Goal: Task Accomplishment & Management: Complete application form

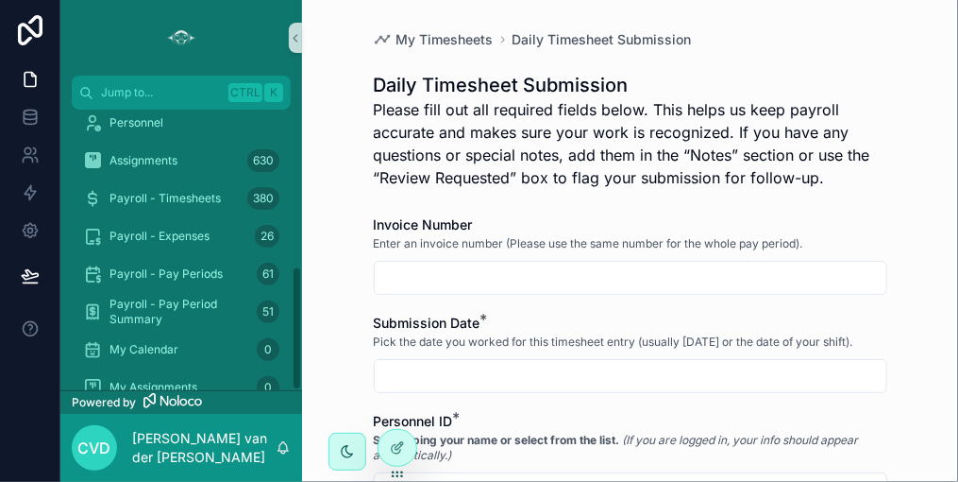
scroll to position [357, 0]
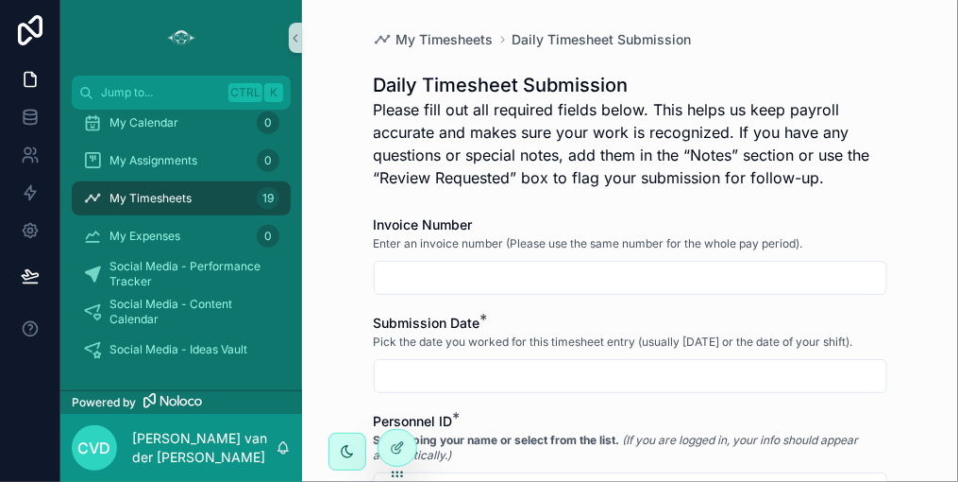
click at [195, 197] on div "My Timesheets 19" at bounding box center [181, 198] width 196 height 30
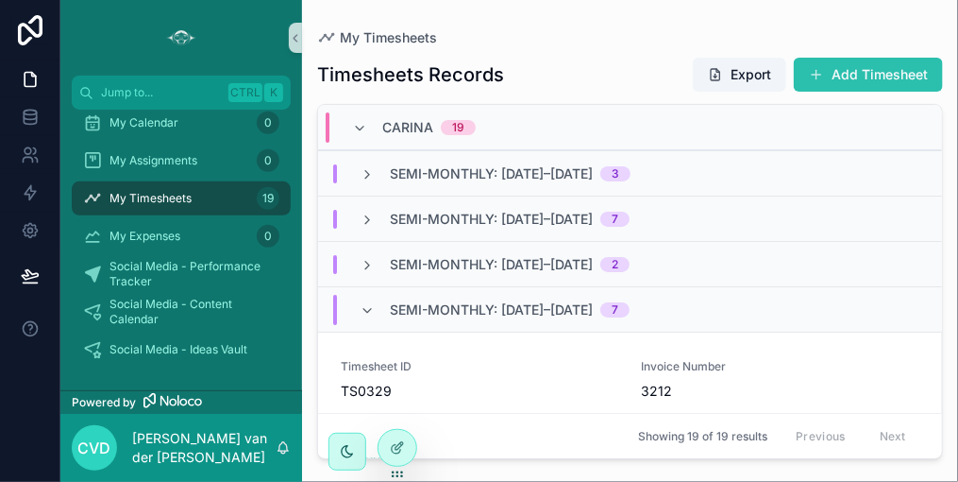
click at [823, 68] on span "scrollable content" at bounding box center [816, 74] width 15 height 15
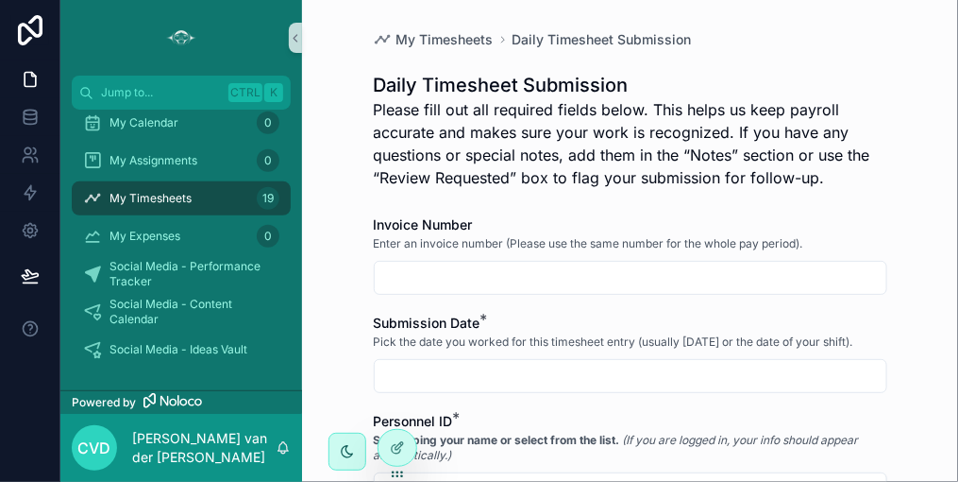
click at [444, 270] on input "scrollable content" at bounding box center [631, 277] width 512 height 26
type input "****"
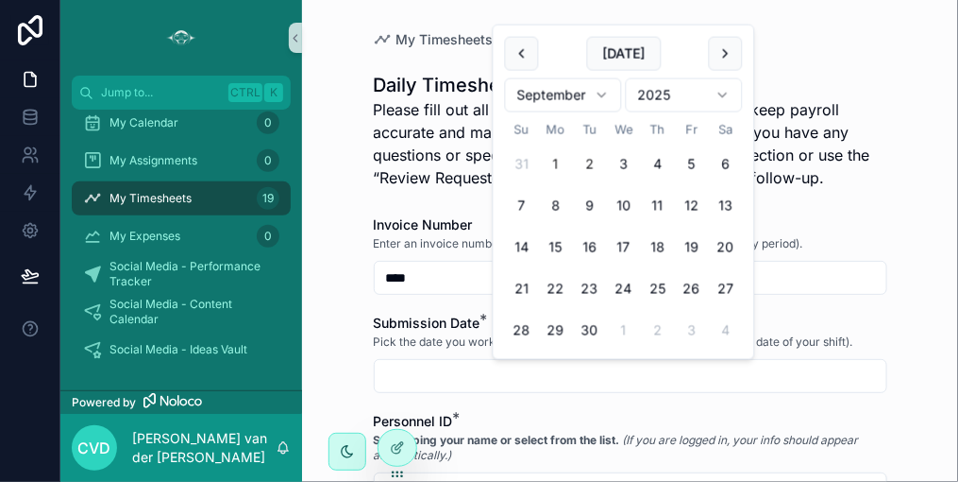
click at [555, 161] on button "1" at bounding box center [556, 164] width 34 height 34
type input "********"
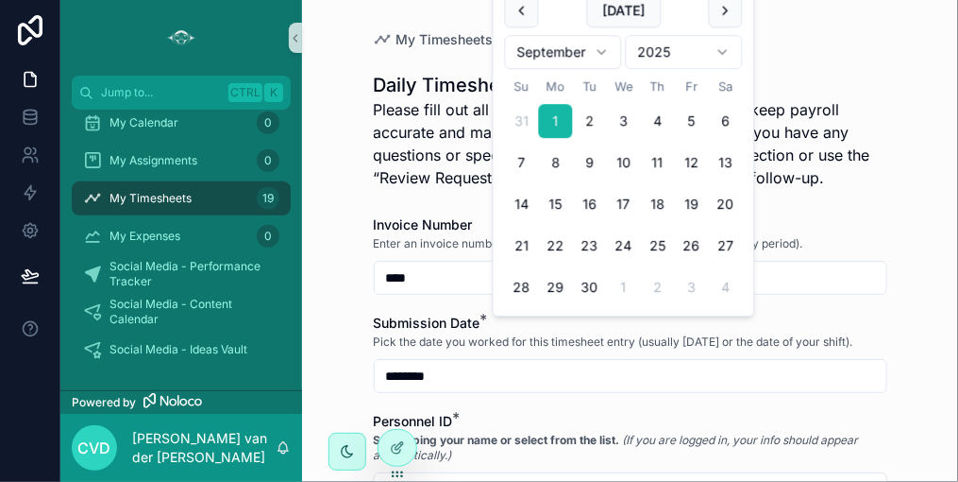
scroll to position [189, 0]
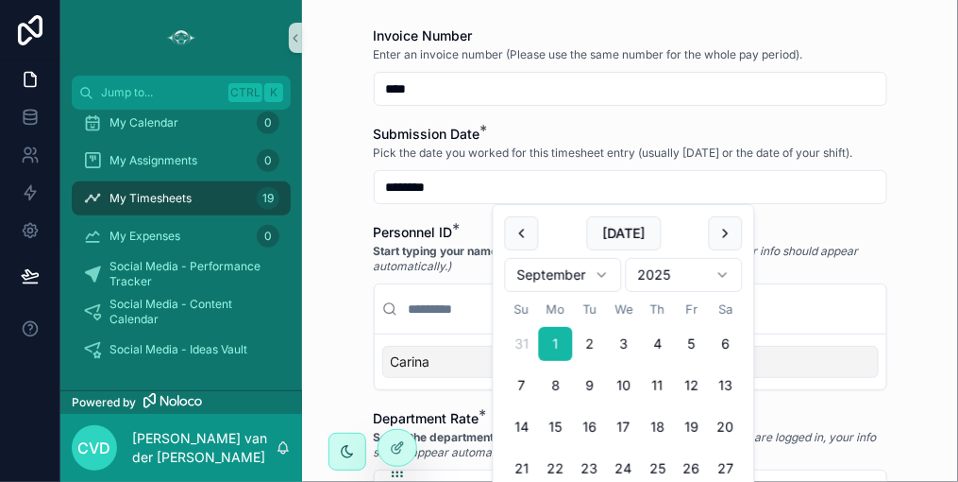
click at [431, 359] on div "Carina" at bounding box center [630, 362] width 497 height 32
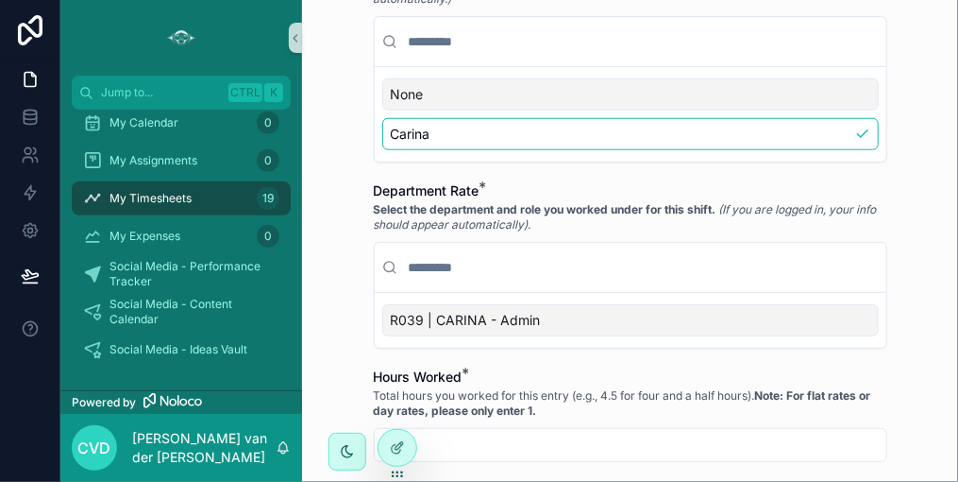
scroll to position [566, 0]
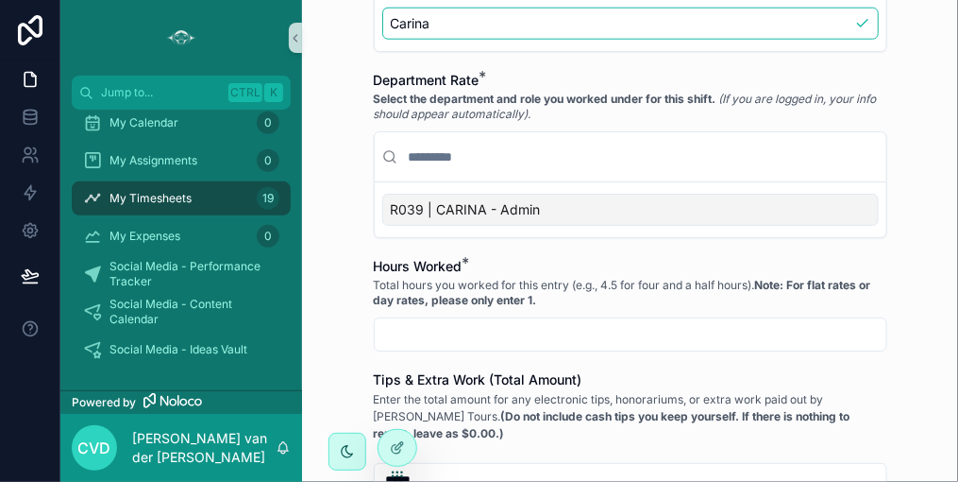
click at [482, 329] on input "scrollable content" at bounding box center [631, 334] width 512 height 26
type input "****"
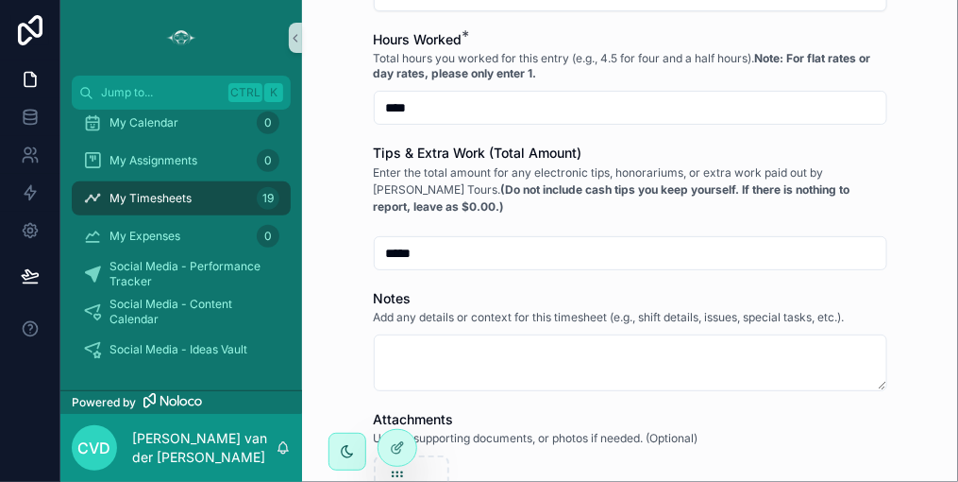
scroll to position [855, 0]
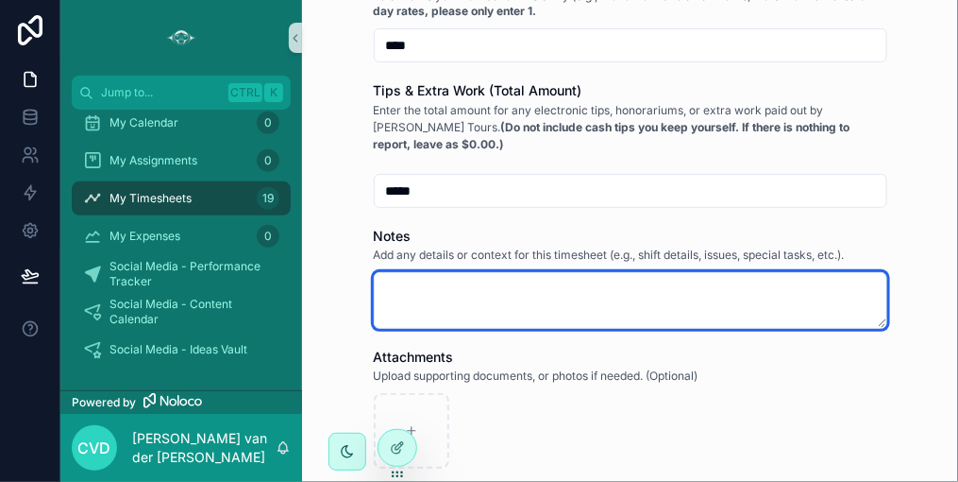
click at [388, 280] on textarea "scrollable content" at bounding box center [631, 300] width 514 height 57
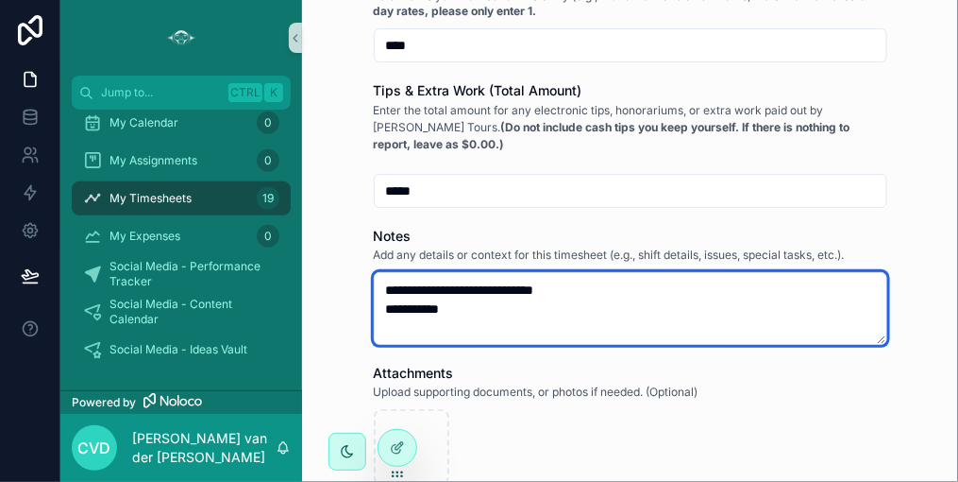
drag, startPoint x: 544, startPoint y: 284, endPoint x: 605, endPoint y: 284, distance: 61.4
click at [605, 284] on textarea "**********" at bounding box center [631, 308] width 514 height 73
click at [478, 305] on textarea "**********" at bounding box center [631, 308] width 514 height 73
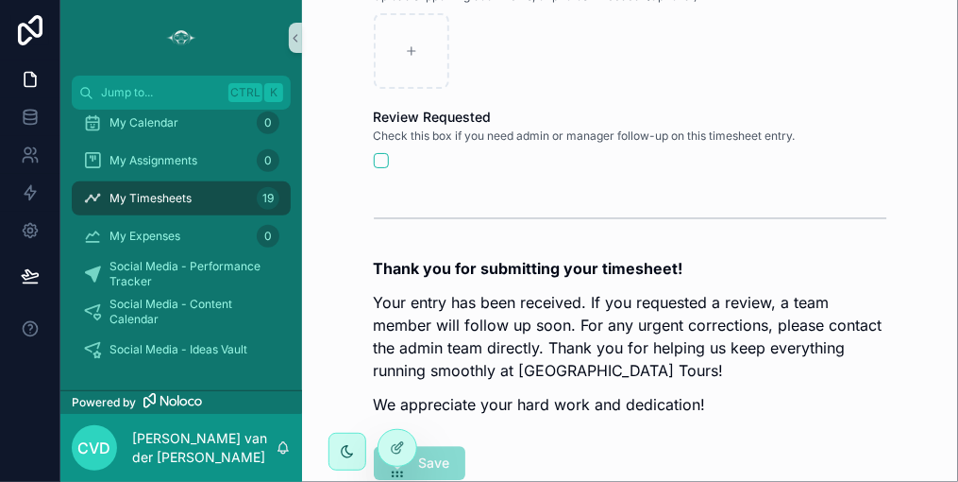
scroll to position [1439, 0]
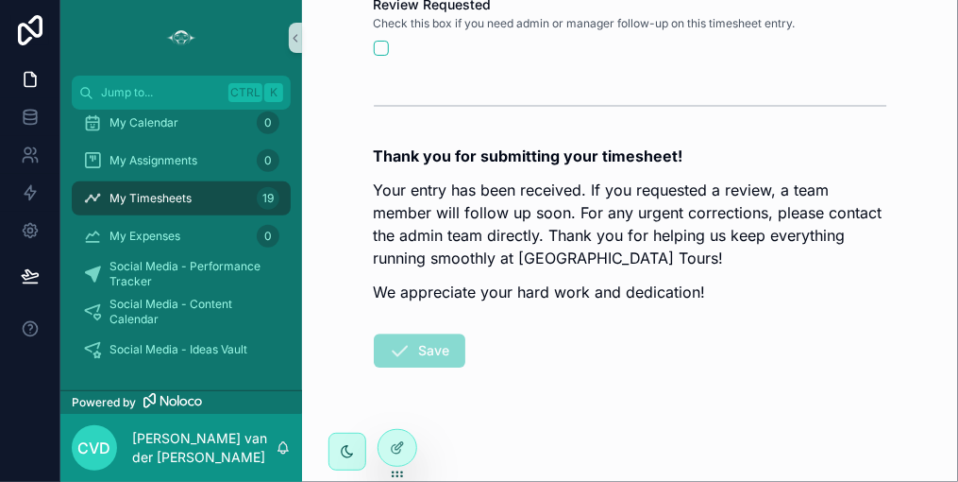
type textarea "**********"
click at [425, 345] on span "Save" at bounding box center [420, 354] width 92 height 19
click at [397, 346] on span "Save" at bounding box center [420, 354] width 92 height 19
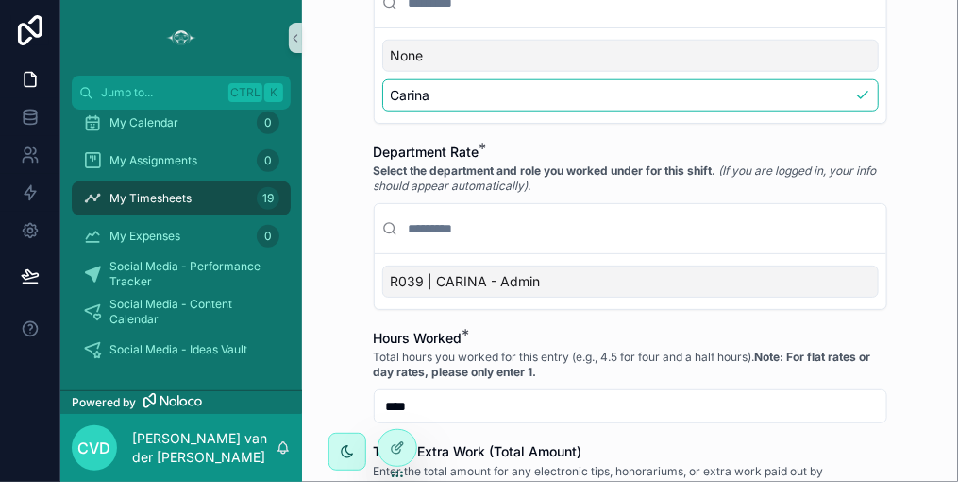
scroll to position [306, 0]
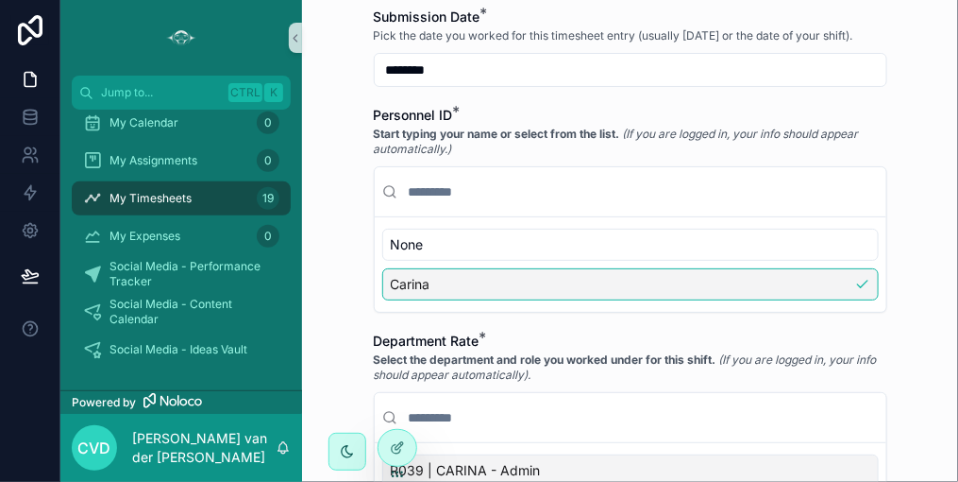
click at [441, 281] on div "Carina" at bounding box center [630, 284] width 497 height 32
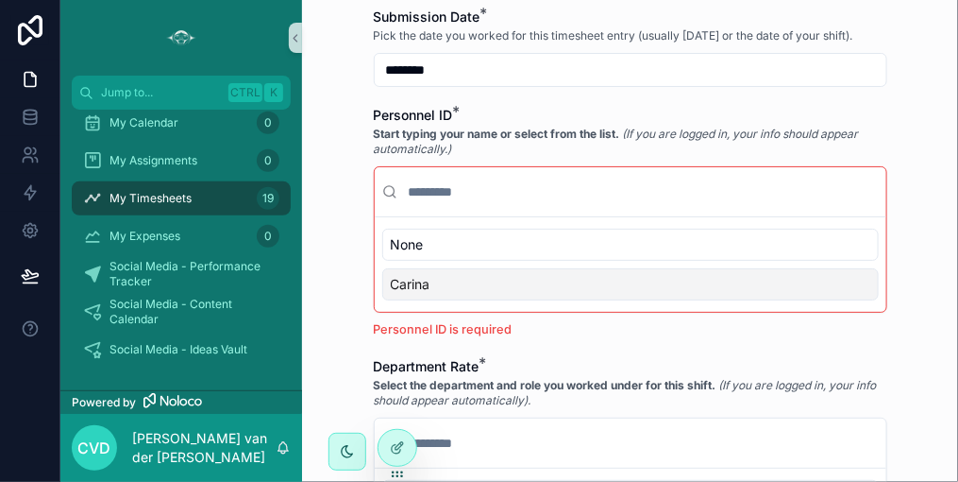
click at [441, 281] on div "Carina" at bounding box center [630, 284] width 497 height 32
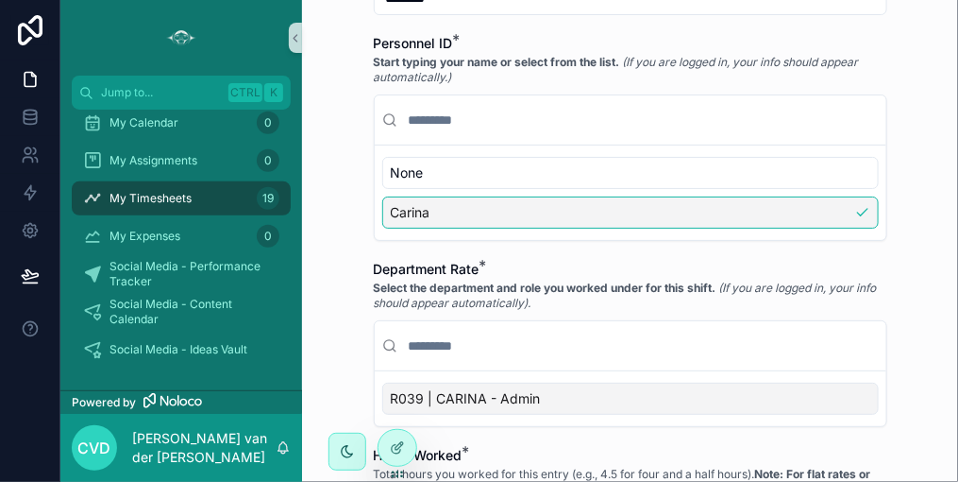
scroll to position [401, 0]
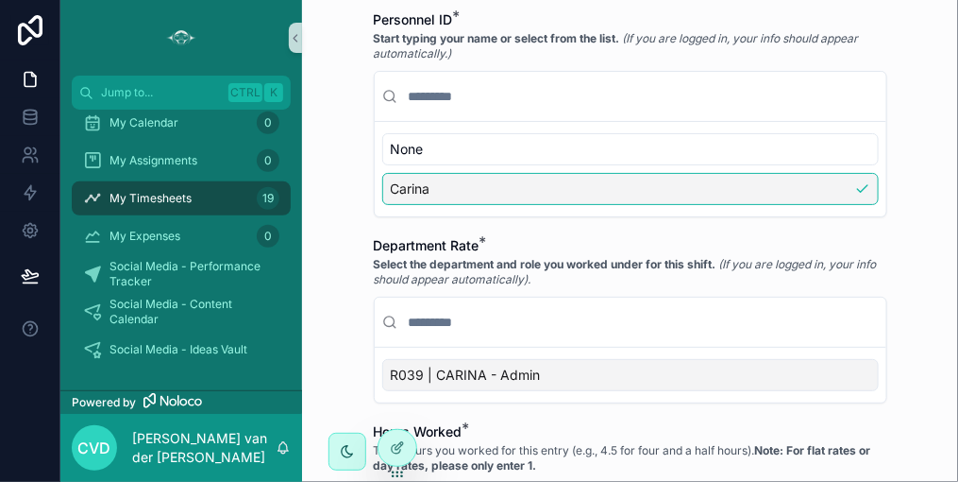
click at [479, 365] on span "R039 | CARINA - Admin" at bounding box center [466, 374] width 150 height 19
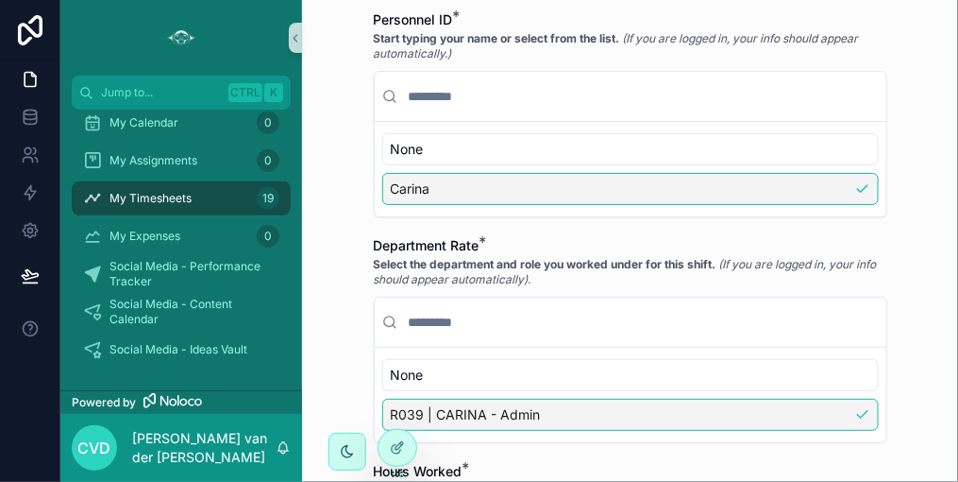
click at [479, 364] on div "None" at bounding box center [630, 375] width 497 height 32
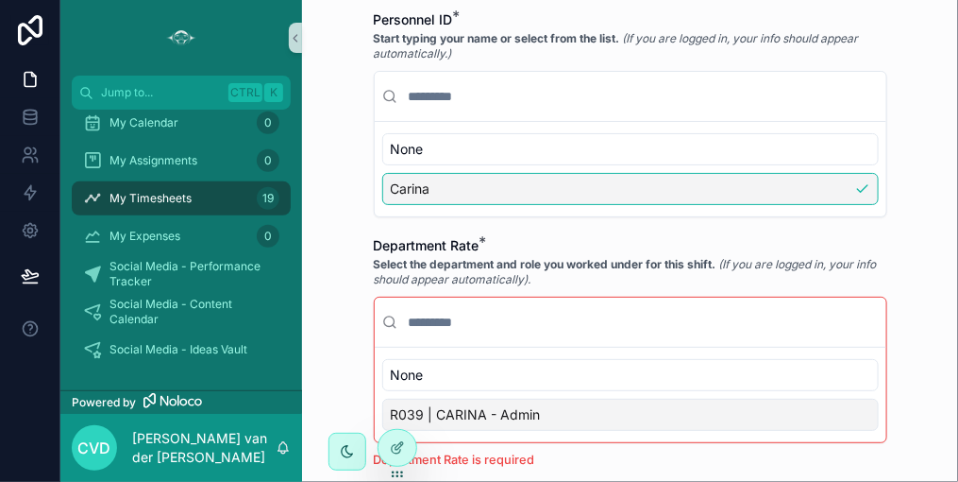
click at [579, 398] on div "R039 | CARINA - Admin" at bounding box center [630, 414] width 497 height 32
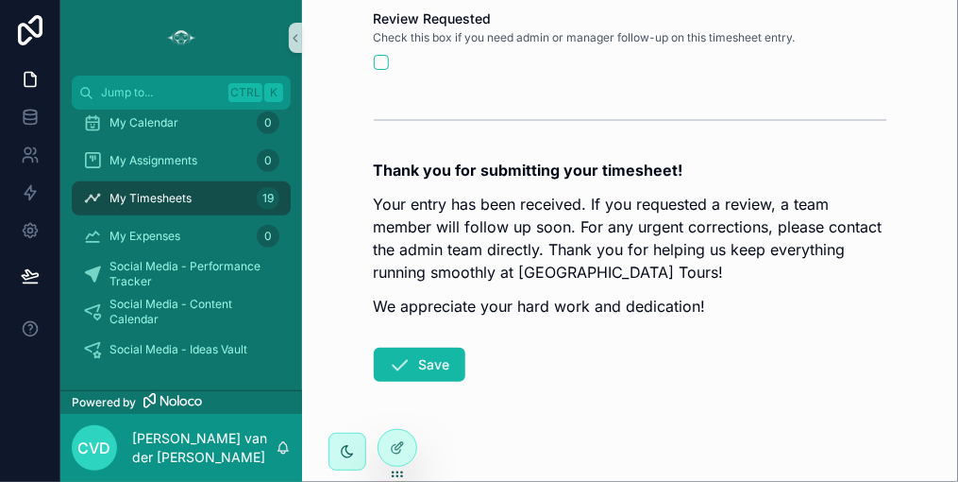
scroll to position [1478, 0]
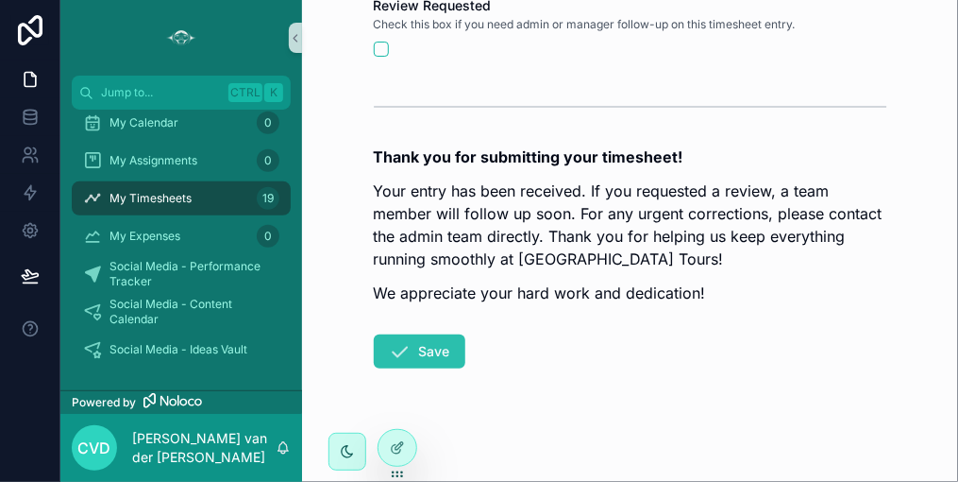
click at [433, 346] on button "Save" at bounding box center [420, 351] width 92 height 34
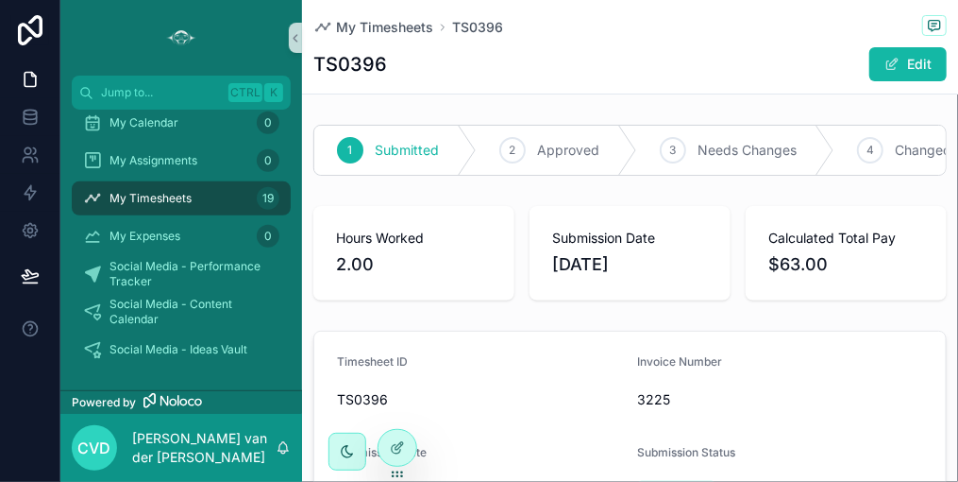
click at [186, 35] on img "scrollable content" at bounding box center [181, 38] width 30 height 30
